Goal: Task Accomplishment & Management: Use online tool/utility

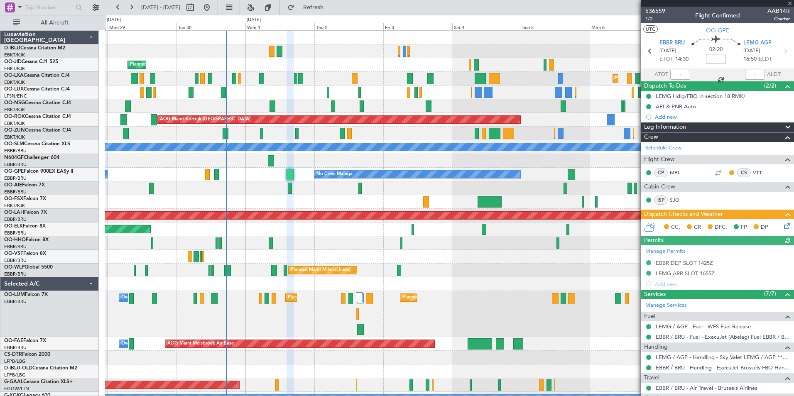
scroll to position [179, 0]
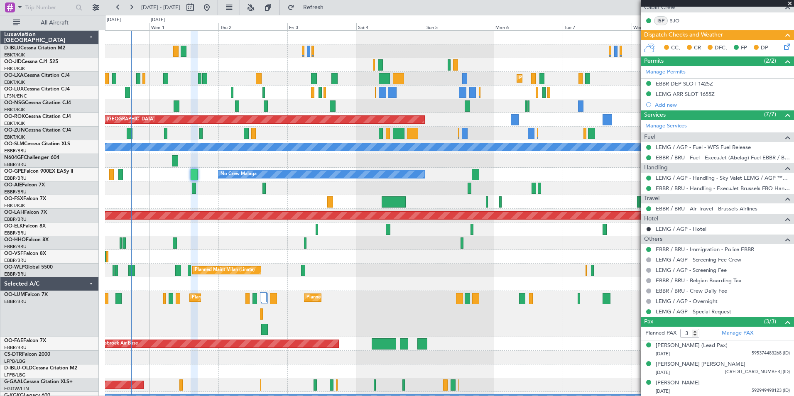
click at [492, 251] on div "A/C Unavailable [GEOGRAPHIC_DATA]-[GEOGRAPHIC_DATA] Planned Maint [GEOGRAPHIC_D…" at bounding box center [449, 307] width 688 height 553
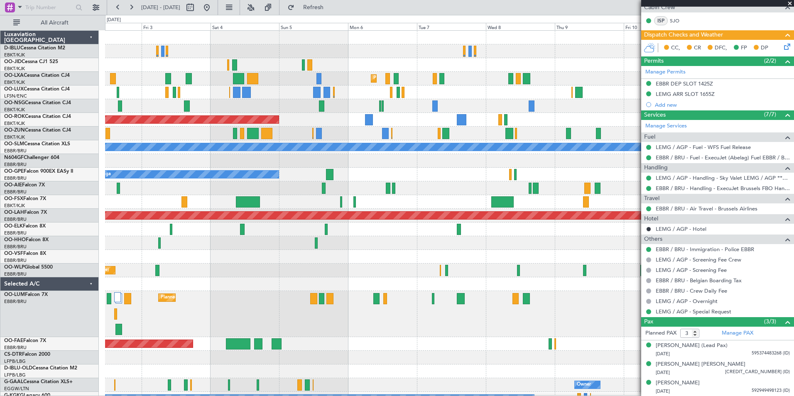
click at [392, 248] on div at bounding box center [449, 243] width 688 height 14
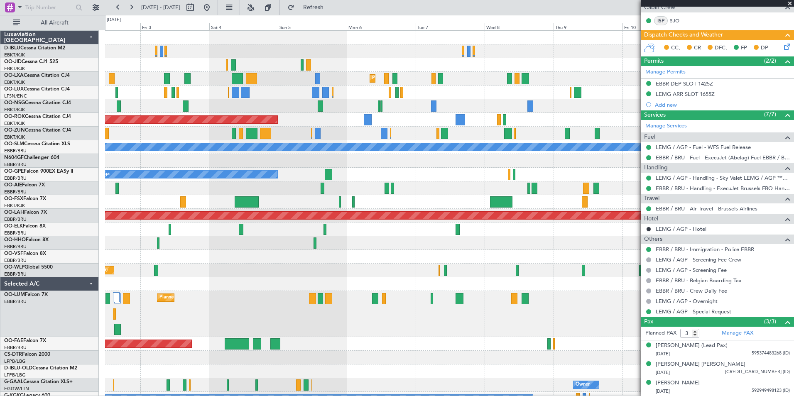
click at [406, 281] on div "Planned Maint Kortrijk-[GEOGRAPHIC_DATA] AOG Maint [GEOGRAPHIC_DATA]-[GEOGRAPHI…" at bounding box center [449, 307] width 688 height 553
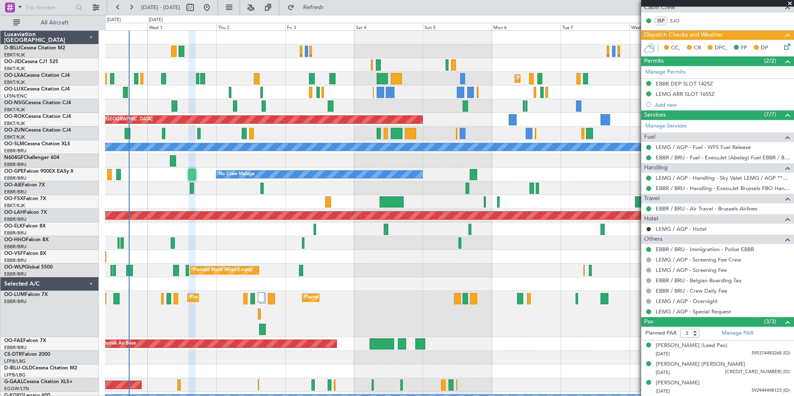
click at [450, 285] on div "A/C Unavailable [GEOGRAPHIC_DATA]-[GEOGRAPHIC_DATA] Planned Maint [GEOGRAPHIC_D…" at bounding box center [449, 307] width 688 height 553
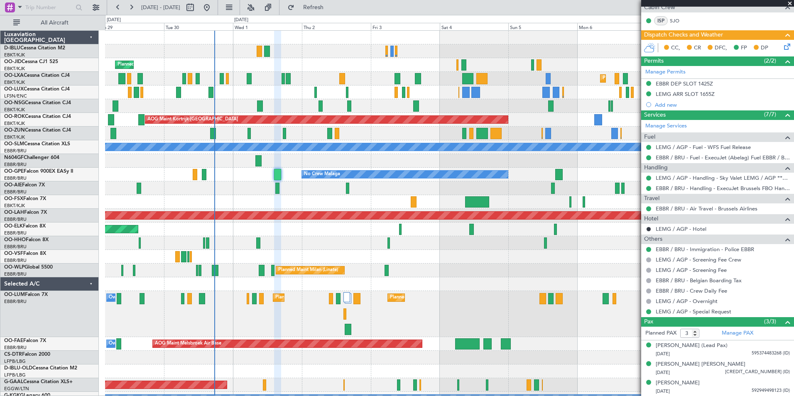
click at [495, 242] on div "A/C Unavailable [GEOGRAPHIC_DATA]-[GEOGRAPHIC_DATA] A/C Unavailable [GEOGRAPHIC…" at bounding box center [449, 307] width 688 height 553
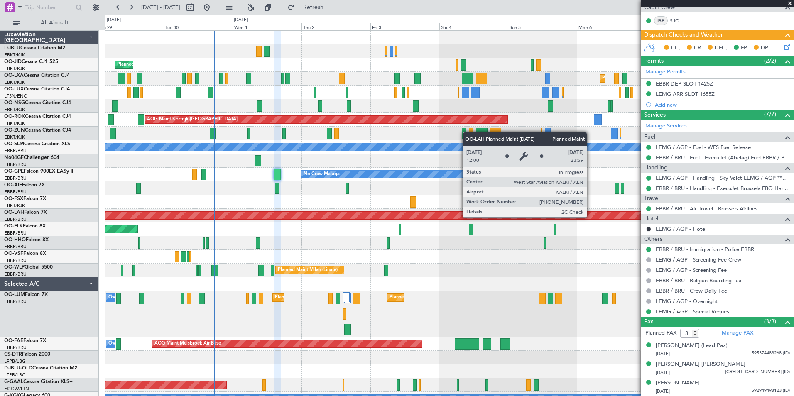
click at [436, 221] on div "Planned Maint [PERSON_NAME]-[GEOGRAPHIC_DATA][PERSON_NAME] ([GEOGRAPHIC_DATA][P…" at bounding box center [449, 216] width 688 height 14
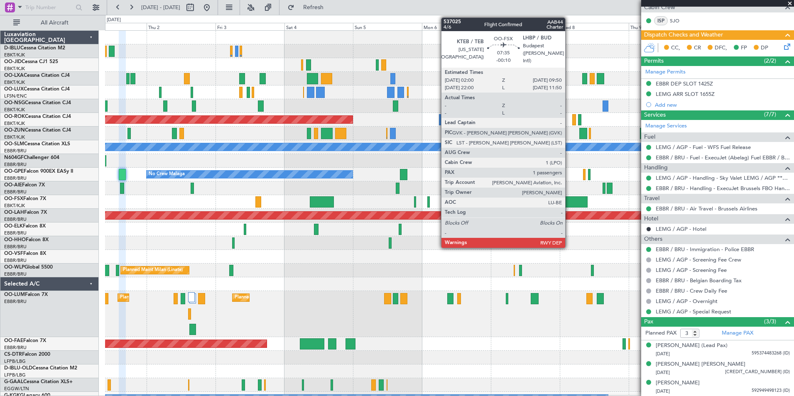
click at [569, 206] on div at bounding box center [576, 201] width 23 height 11
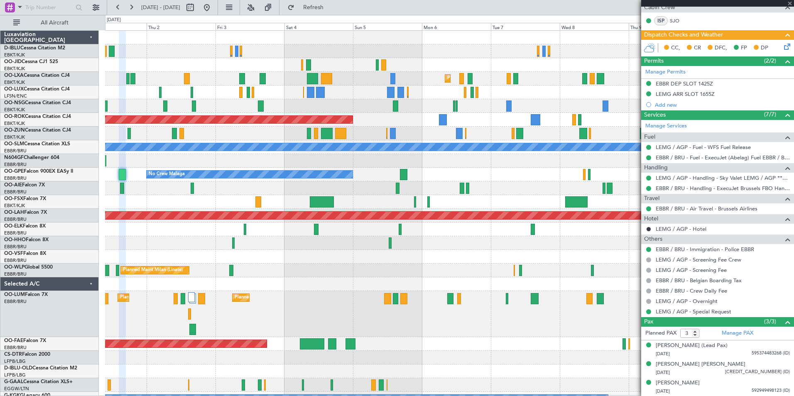
type input "-00:10"
type input "1"
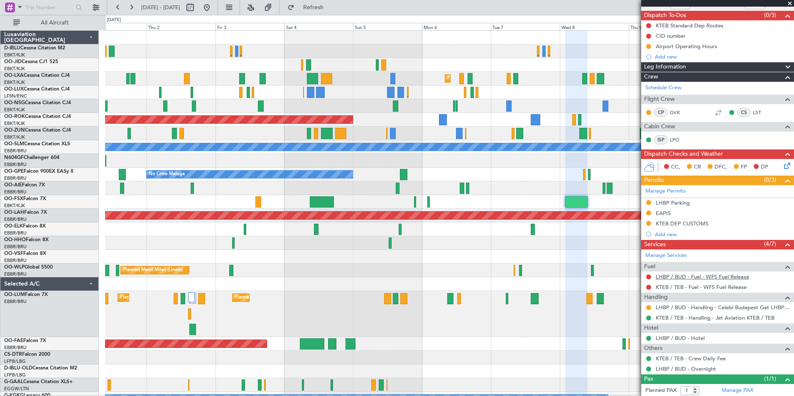
scroll to position [91, 0]
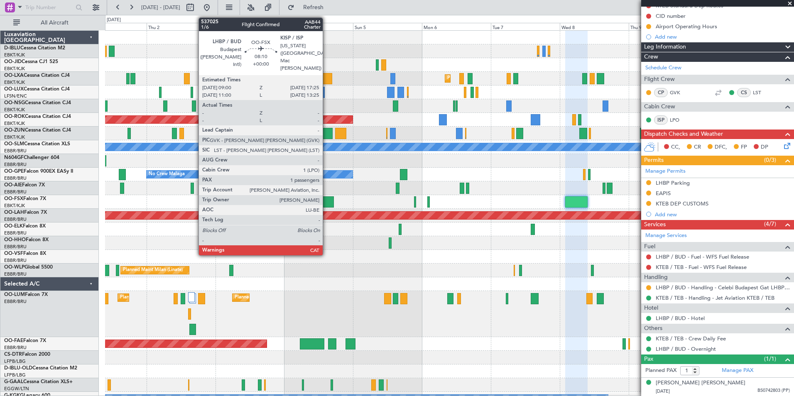
click at [326, 200] on div at bounding box center [322, 201] width 24 height 11
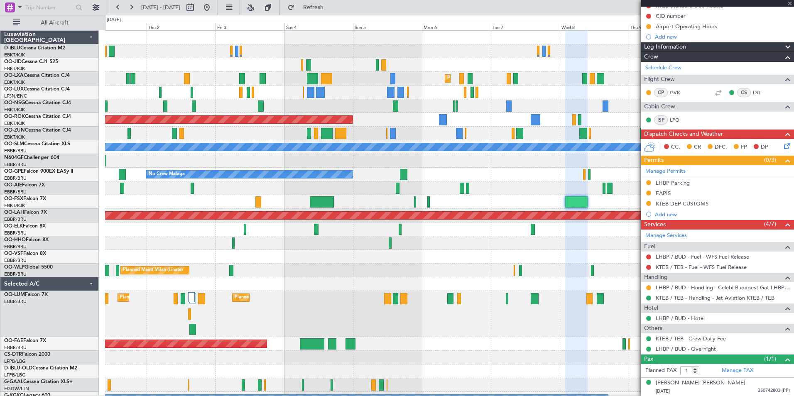
scroll to position [0, 0]
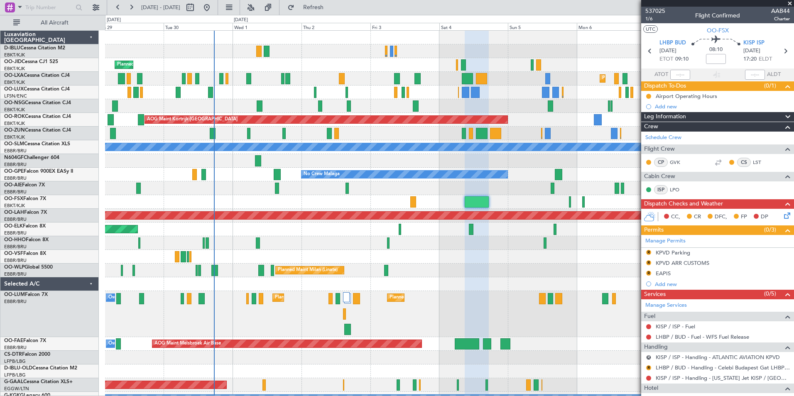
click at [462, 253] on div at bounding box center [449, 257] width 688 height 14
click at [321, 274] on div "A/C Unavailable [GEOGRAPHIC_DATA]-[GEOGRAPHIC_DATA] A/C Unavailable [GEOGRAPHIC…" at bounding box center [449, 307] width 688 height 553
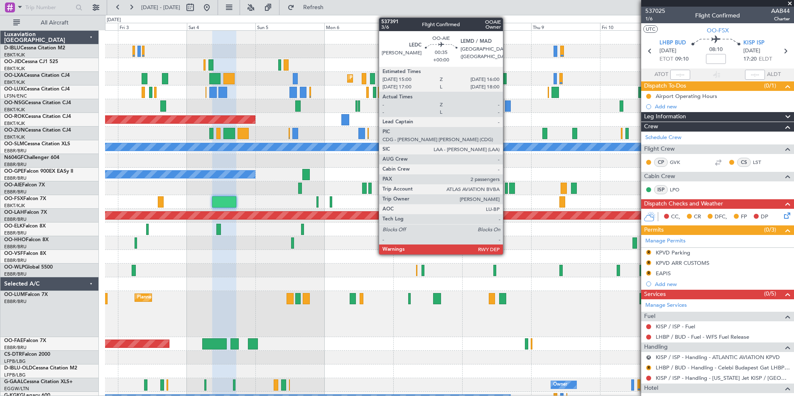
click at [507, 189] on div at bounding box center [506, 188] width 3 height 11
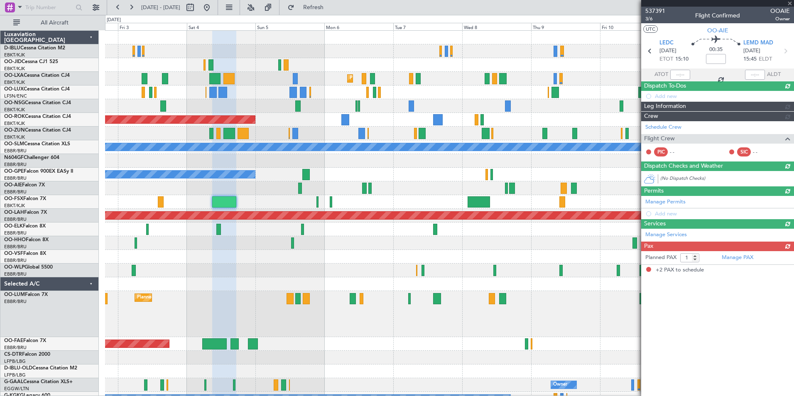
type input "2"
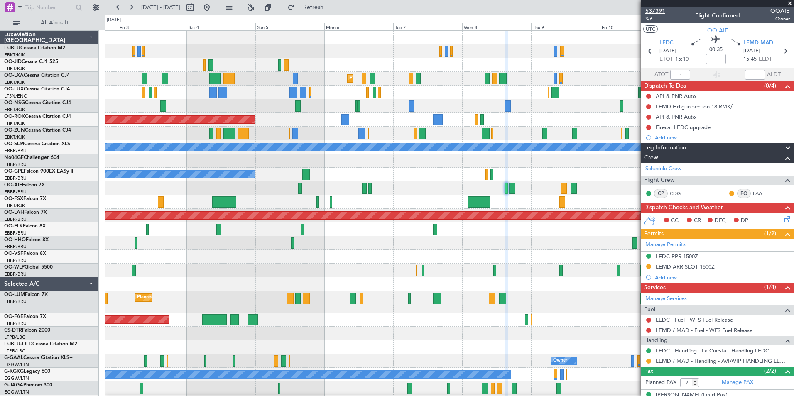
click at [648, 11] on span "537391" at bounding box center [655, 11] width 20 height 9
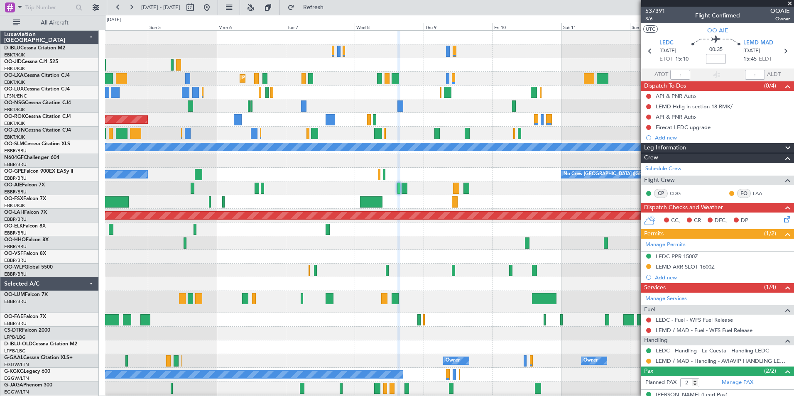
click at [444, 271] on div "Planned Maint Kortrijk-[GEOGRAPHIC_DATA] AOG Maint [GEOGRAPHIC_DATA]-[GEOGRAPHI…" at bounding box center [449, 295] width 688 height 529
